Goal: Communication & Community: Ask a question

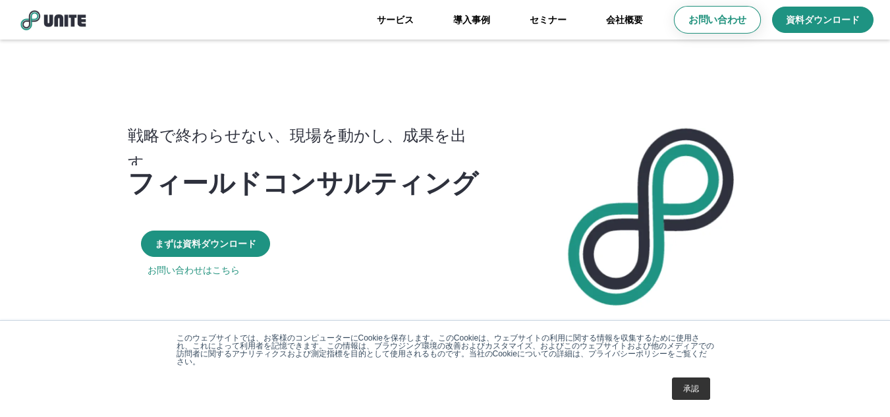
click at [725, 22] on p "お問い合わせ" at bounding box center [718, 20] width 58 height 14
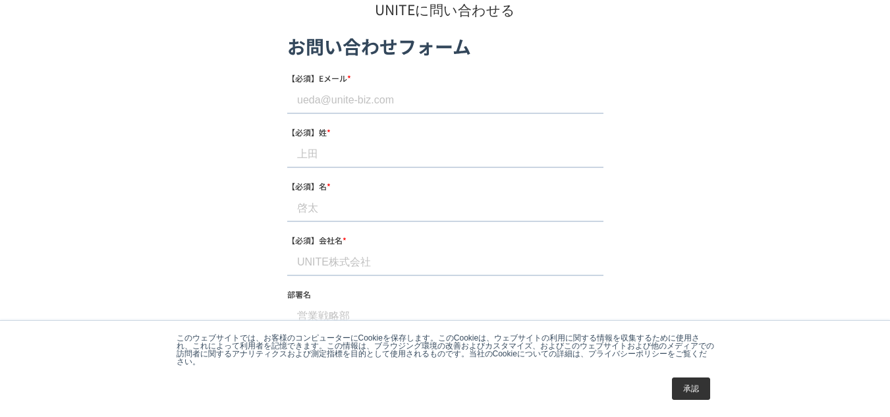
scroll to position [132, 0]
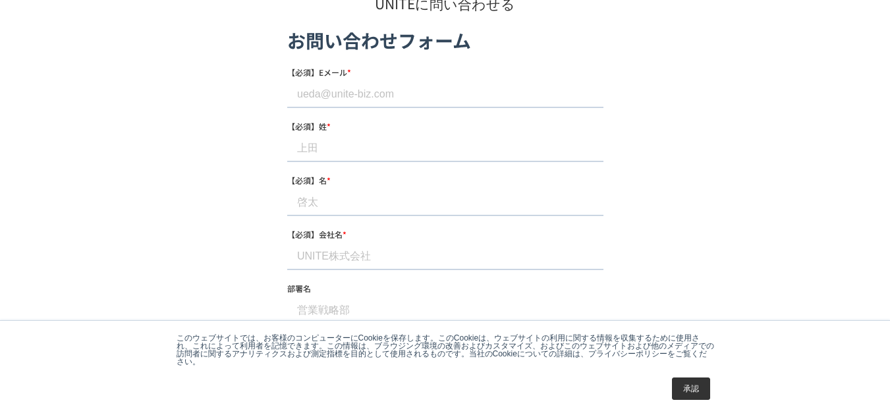
click at [388, 94] on input "【必須】Eメール *" at bounding box center [445, 94] width 316 height 26
type input "[EMAIL_ADDRESS][DOMAIN_NAME]"
click at [351, 149] on input "【必須】姓 *" at bounding box center [445, 148] width 316 height 26
type input "[PERSON_NAME]"
drag, startPoint x: 349, startPoint y: 198, endPoint x: 353, endPoint y: 209, distance: 11.9
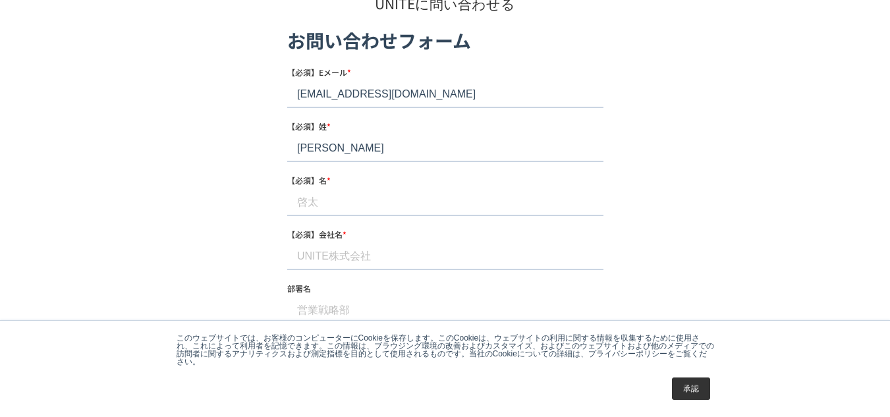
click at [351, 204] on input "【必須】名 *" at bounding box center [445, 202] width 316 height 26
type input "[PERSON_NAME]"
click at [328, 254] on input "【必須】会社名 *" at bounding box center [445, 256] width 316 height 26
type input "株式会社LIG"
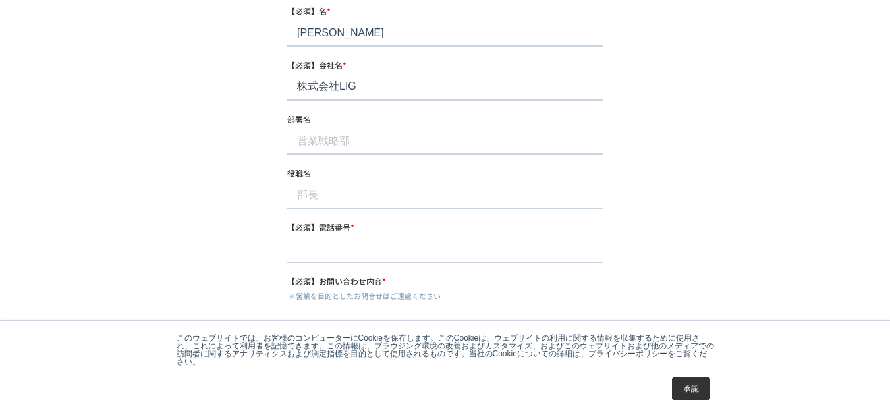
scroll to position [330, 0]
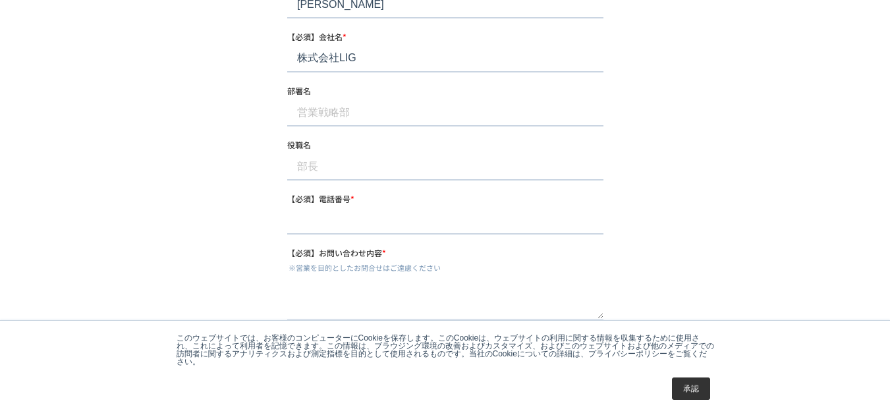
click at [347, 216] on input "【必須】電話番号 *" at bounding box center [445, 221] width 316 height 26
type input "[PHONE_NUMBER]"
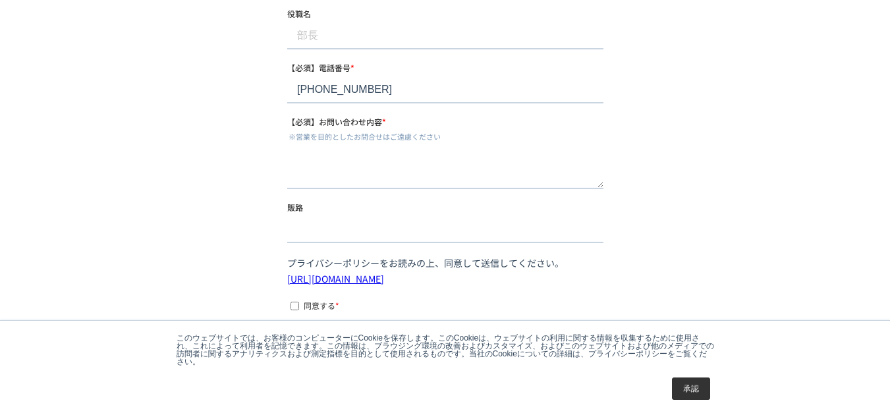
scroll to position [461, 0]
click at [357, 158] on textarea "【必須】お問い合わせ内容 *" at bounding box center [445, 166] width 316 height 43
